Goal: Check status: Check status

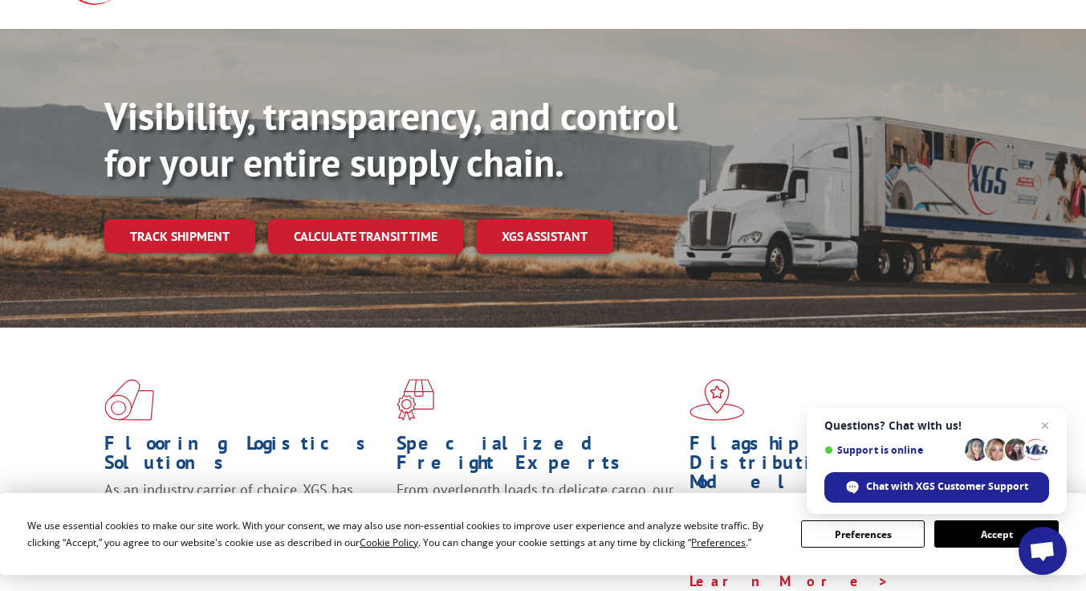
scroll to position [124, 0]
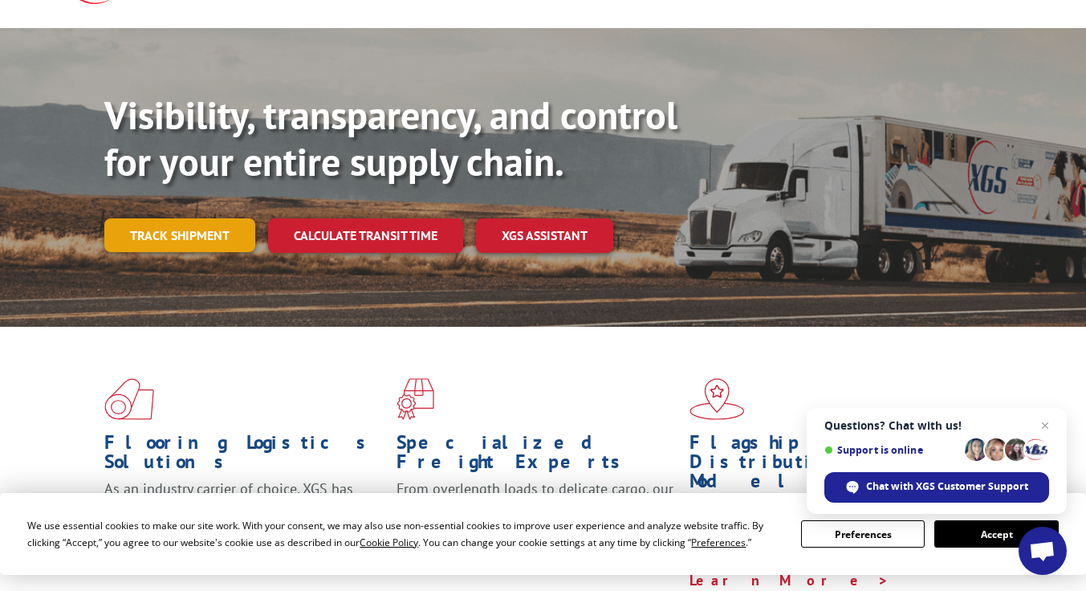
click at [188, 218] on link "Track shipment" at bounding box center [179, 235] width 151 height 34
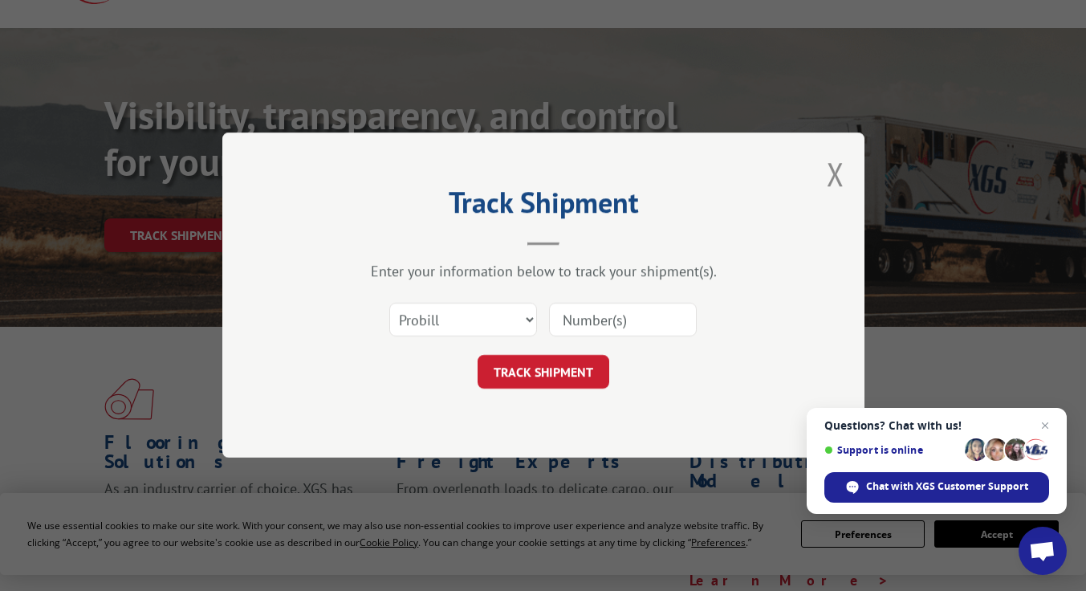
paste input "363542"
type input "363542"
click at [538, 379] on button "TRACK SHIPMENT" at bounding box center [544, 373] width 132 height 34
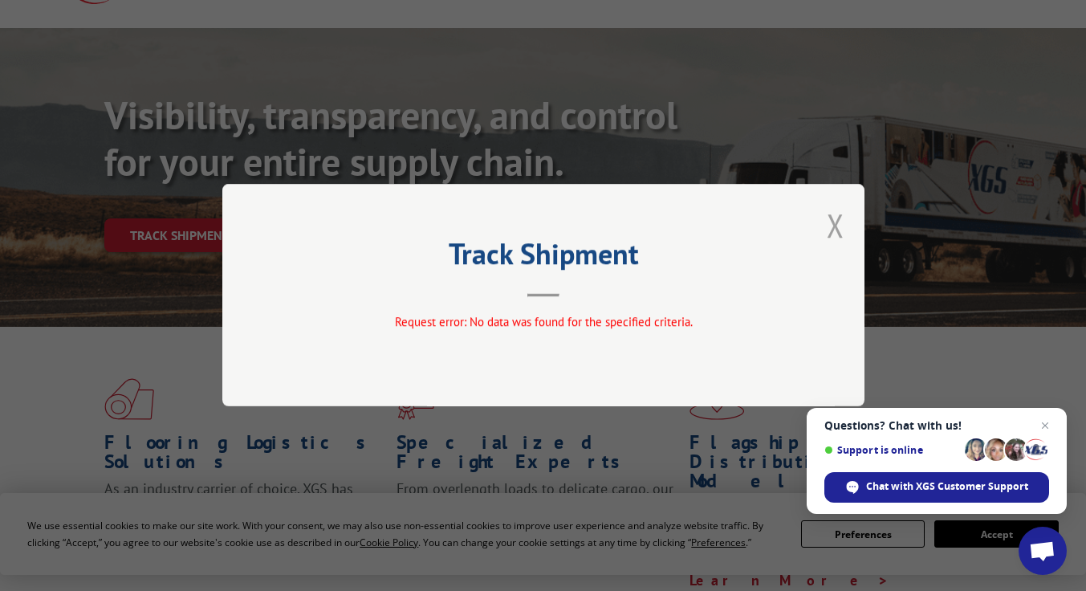
click at [838, 222] on button "Close modal" at bounding box center [836, 225] width 18 height 43
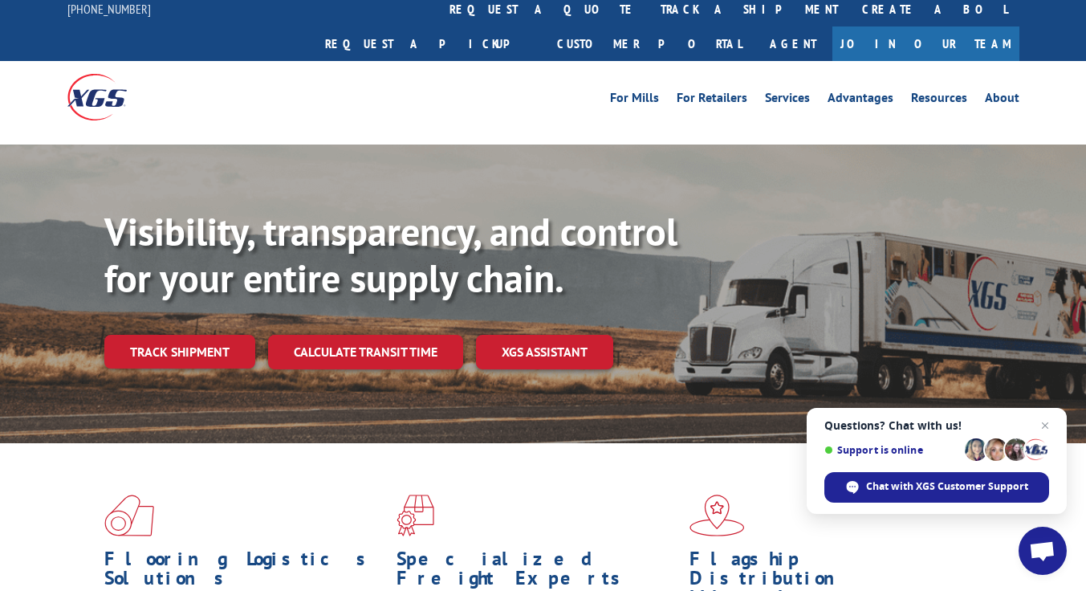
scroll to position [0, 0]
